Goal: Navigation & Orientation: Find specific page/section

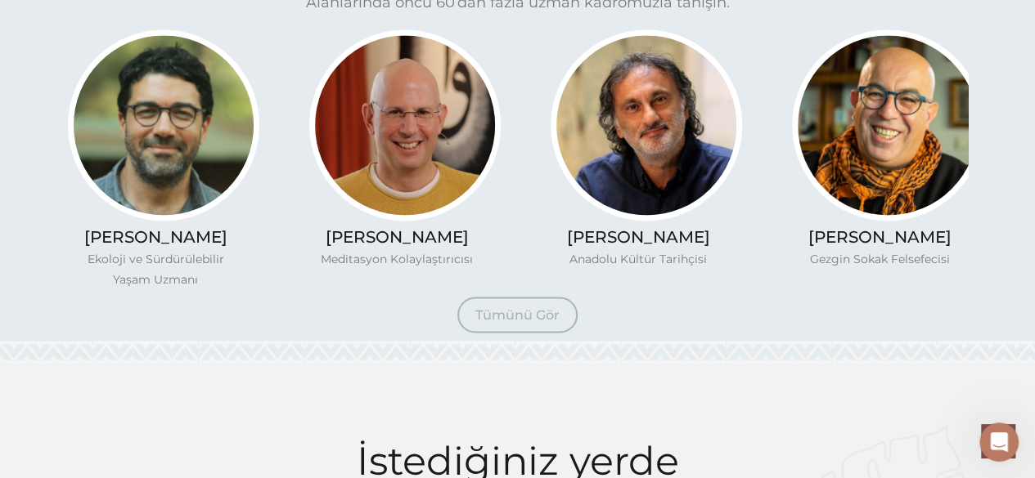
scroll to position [1278, 0]
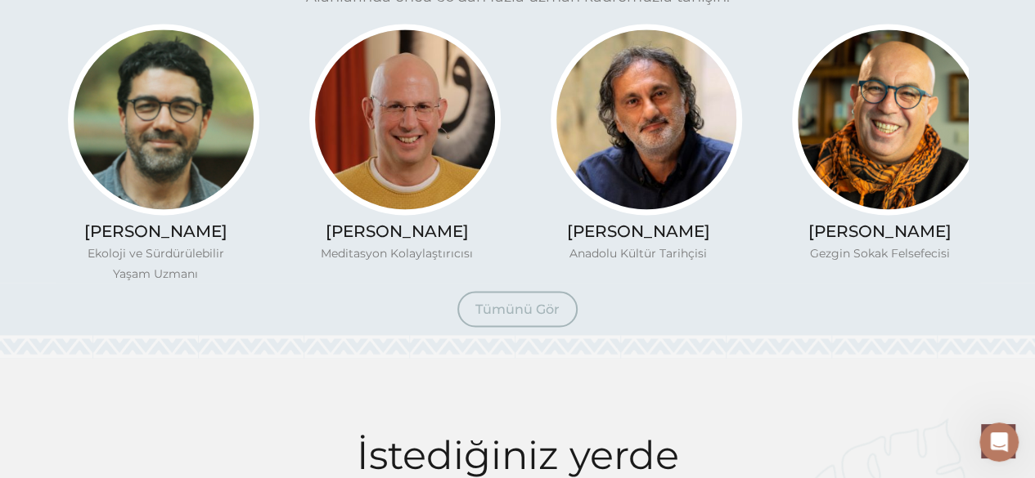
click at [502, 317] on span "Tümünü Gör" at bounding box center [517, 309] width 84 height 16
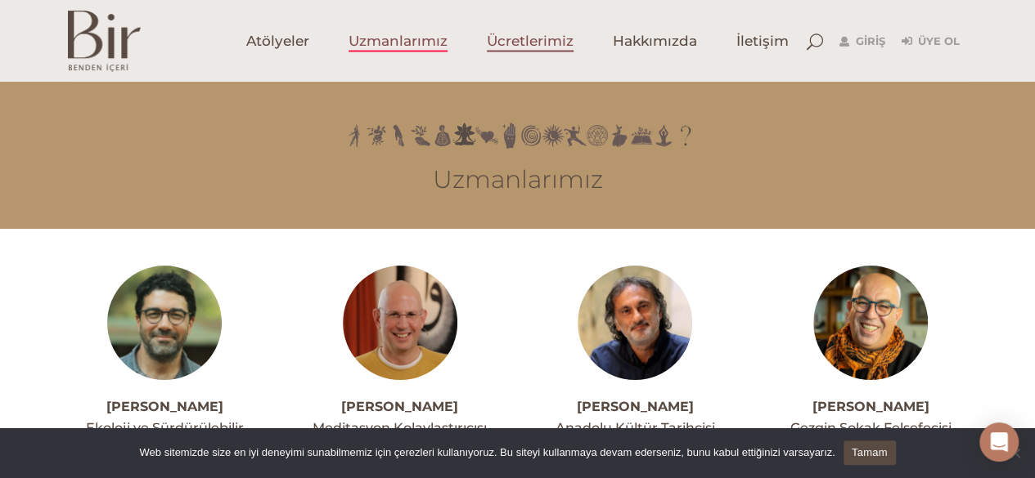
click at [530, 40] on span "Ücretlerimiz" at bounding box center [530, 41] width 87 height 19
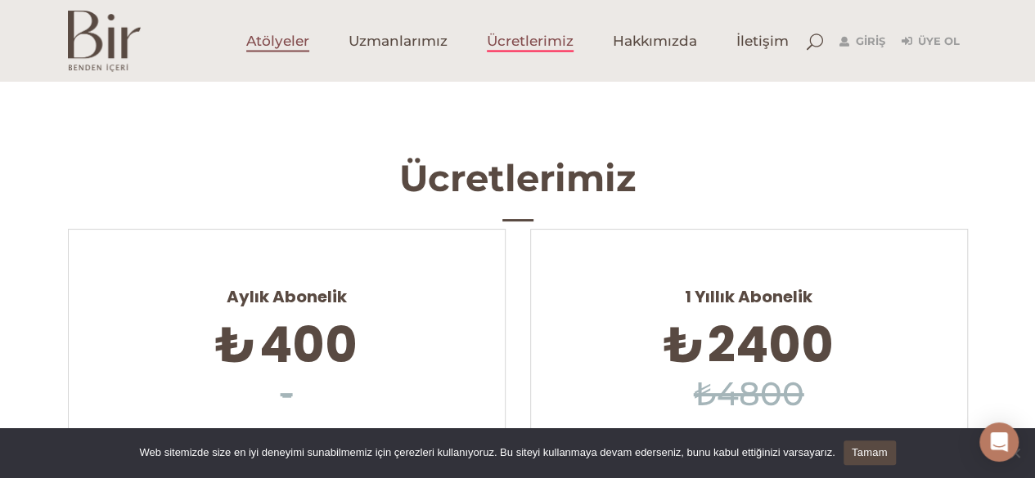
click at [285, 45] on span "Atölyeler" at bounding box center [277, 41] width 63 height 19
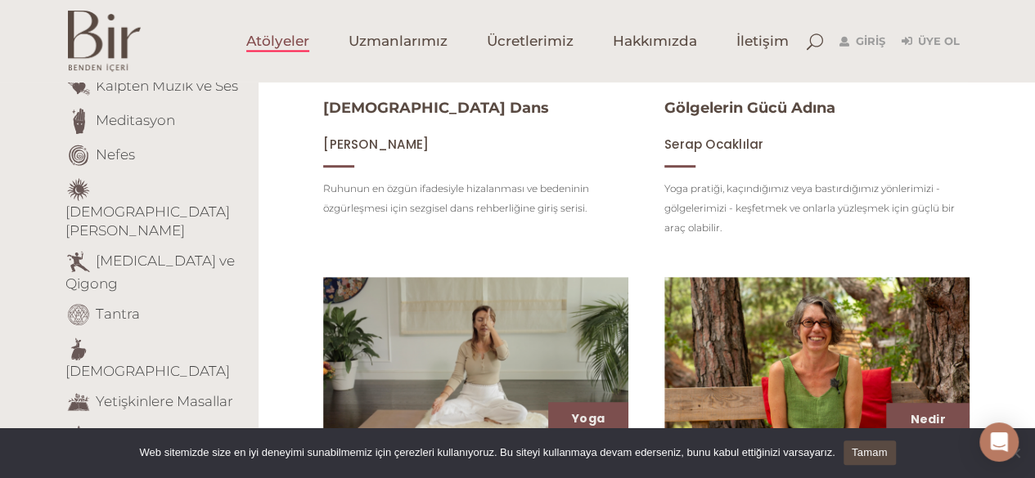
scroll to position [409, 0]
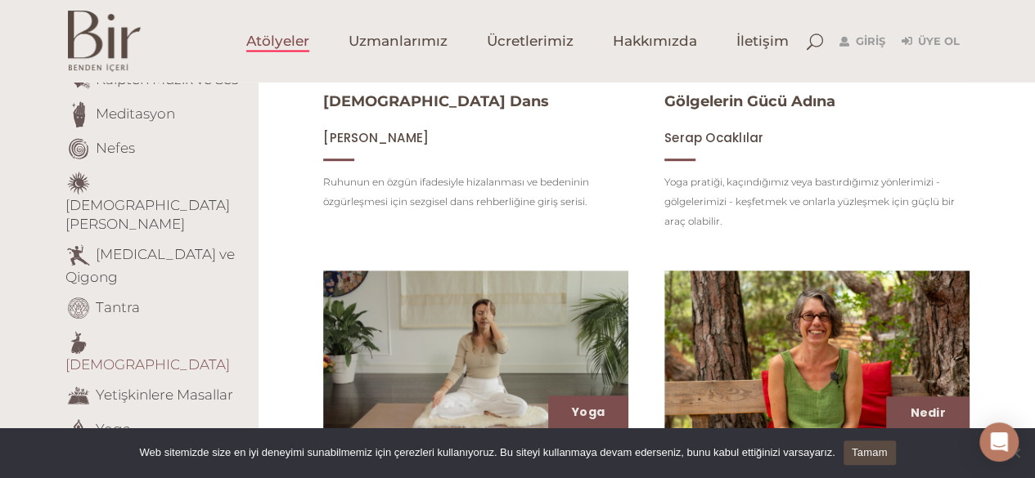
click at [116, 357] on link "Tasavvuf" at bounding box center [147, 365] width 164 height 16
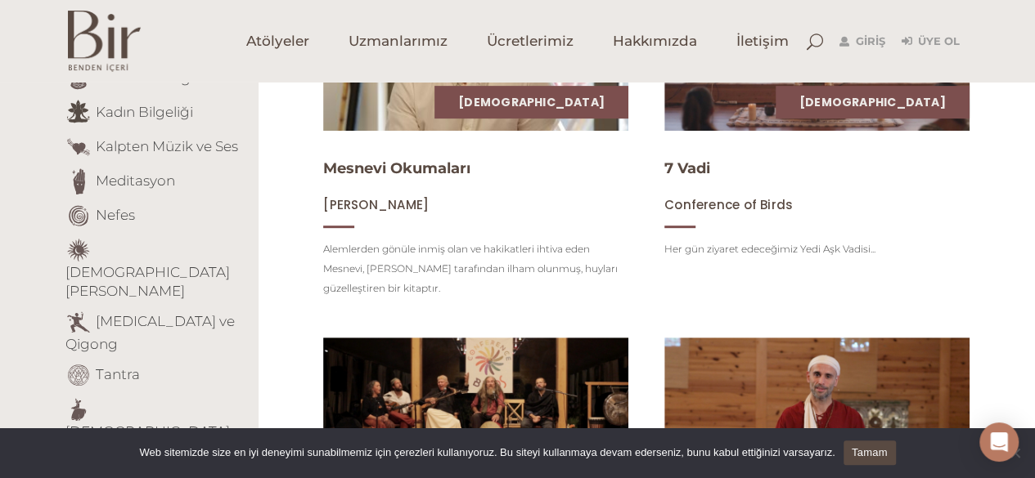
scroll to position [339, 0]
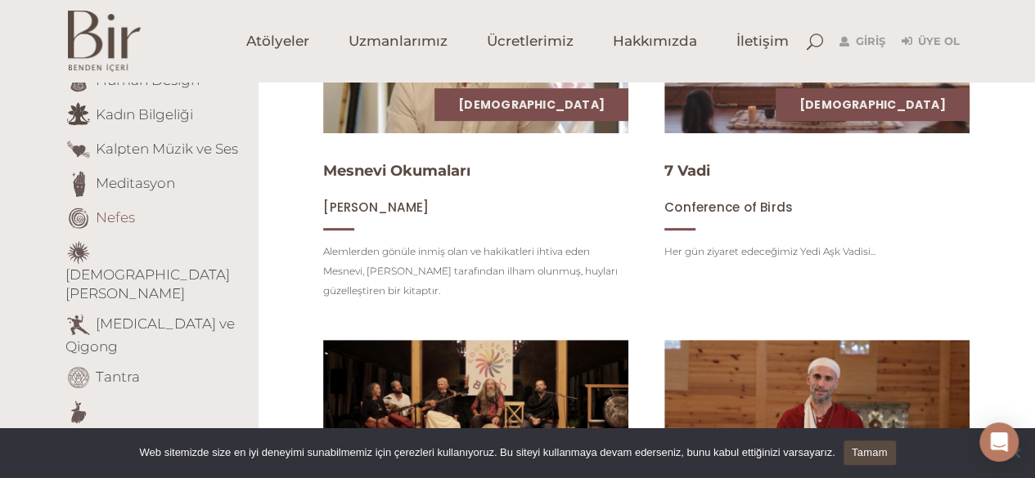
click at [113, 209] on link "Nefes" at bounding box center [115, 217] width 39 height 16
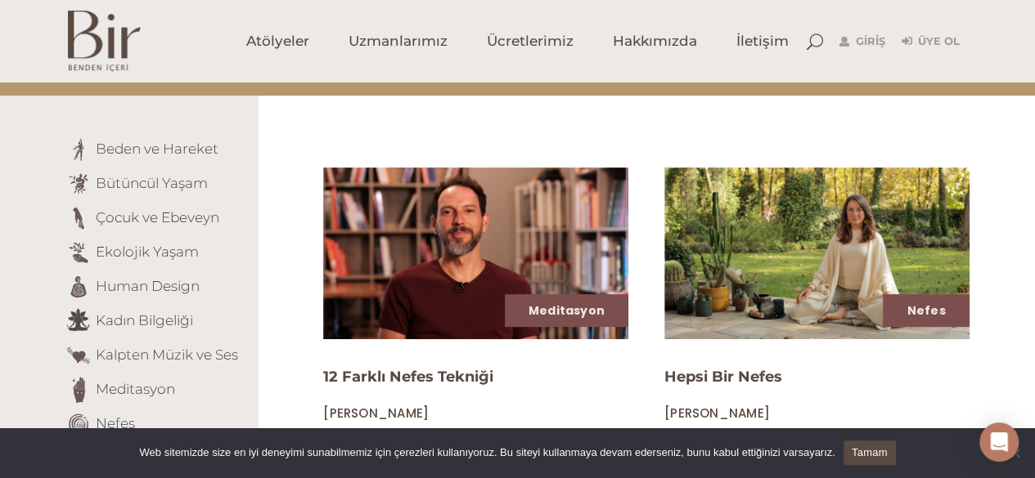
scroll to position [100, 0]
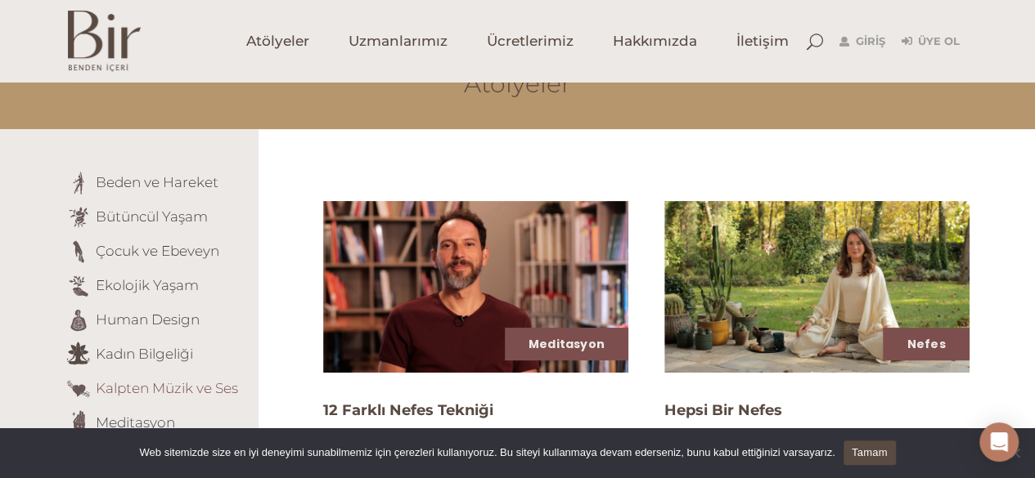
click at [157, 393] on link "Kalpten Müzik ve Ses" at bounding box center [167, 388] width 142 height 16
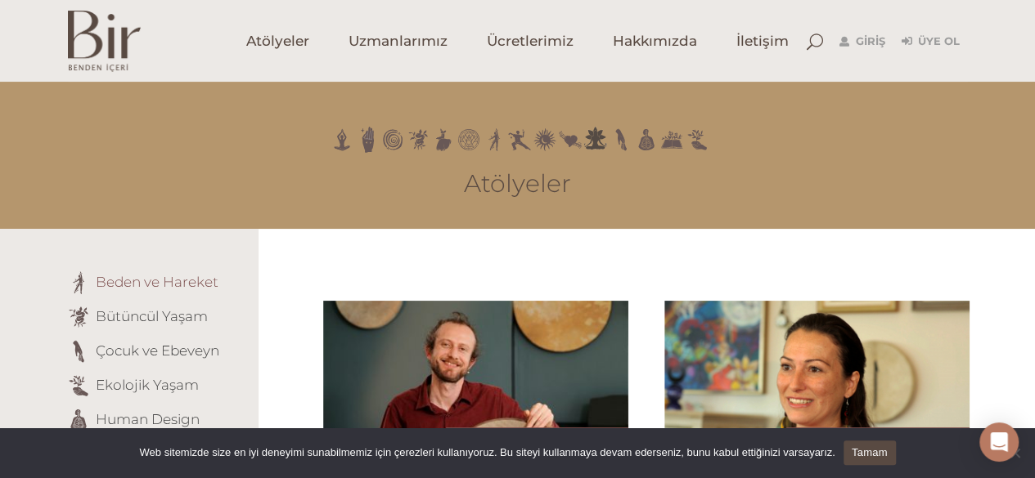
click at [137, 285] on link "Beden ve Hareket" at bounding box center [157, 281] width 123 height 16
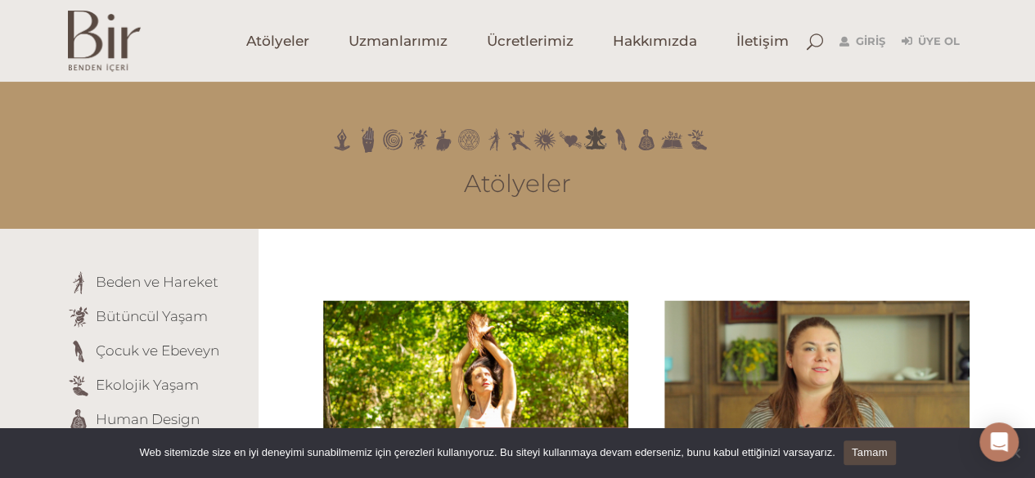
click at [92, 43] on img at bounding box center [104, 41] width 73 height 61
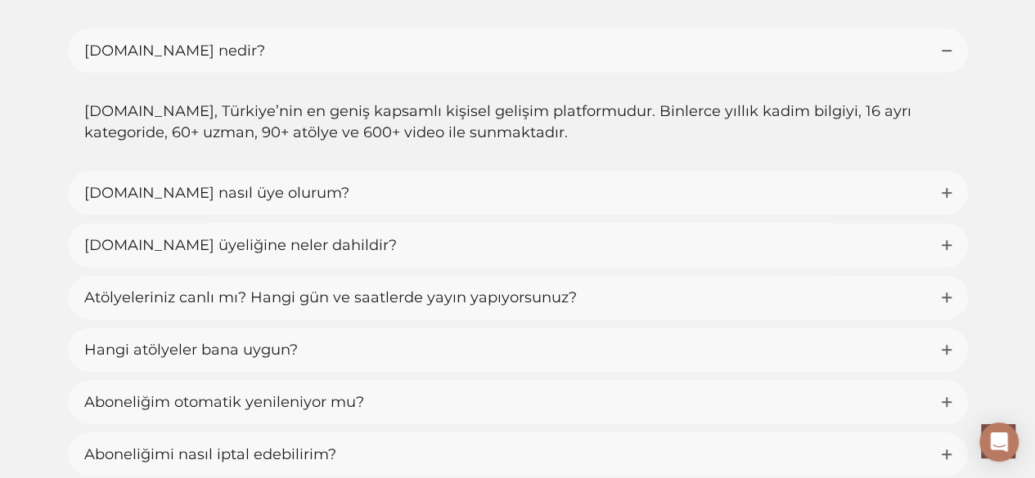
scroll to position [3388, 0]
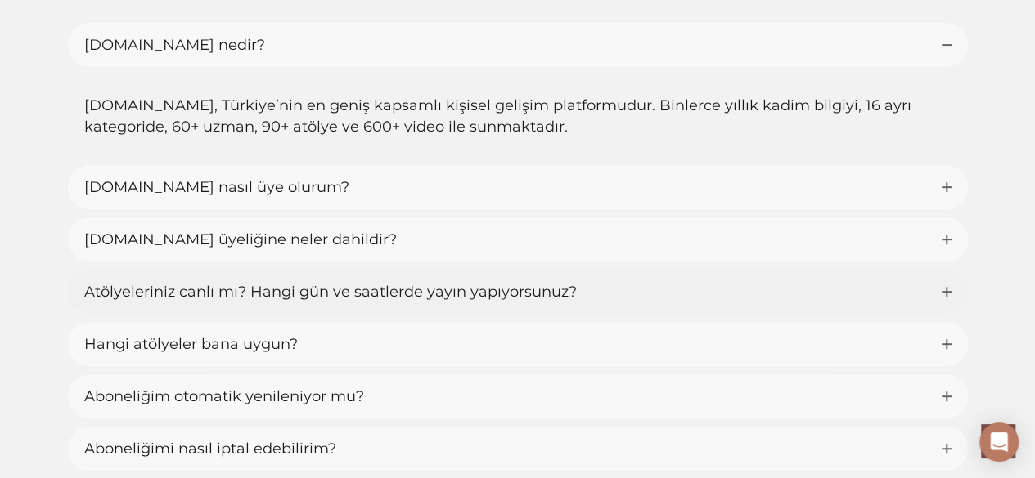
click at [946, 301] on link "Atölyeleriniz canlı mı? Hangi gün ve saatlerde yayın yapıyorsunuz?" at bounding box center [518, 292] width 900 height 44
